Goal: Information Seeking & Learning: Find specific fact

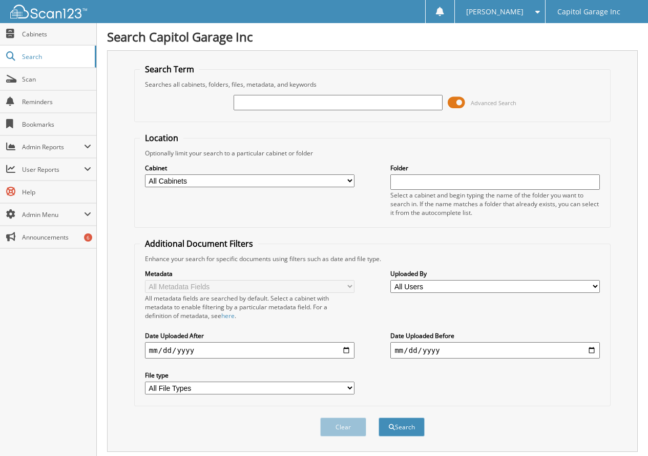
click at [346, 105] on input "text" at bounding box center [339, 102] width 210 height 15
type input "12135ta"
click at [379, 417] on button "Search" at bounding box center [402, 426] width 46 height 19
